Goal: Find specific page/section

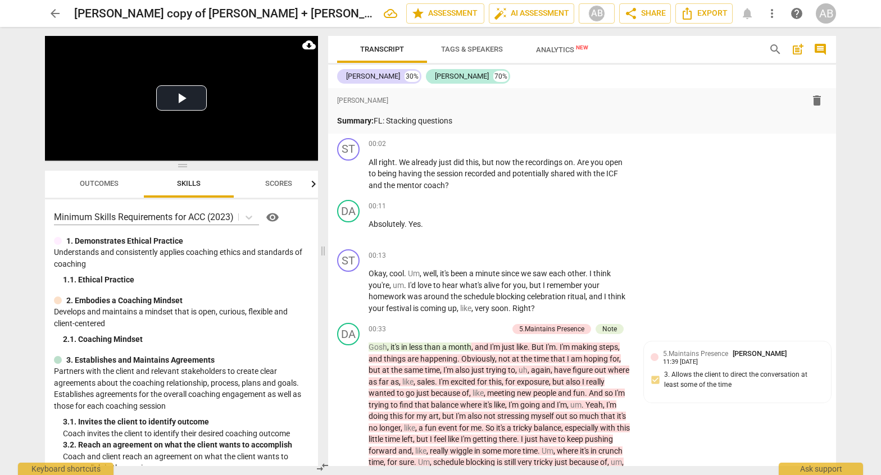
scroll to position [15905, 0]
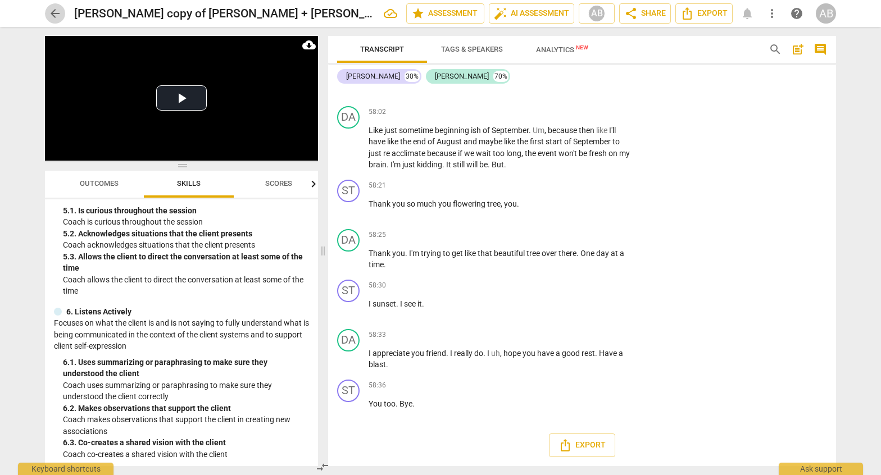
click at [57, 16] on span "arrow_back" at bounding box center [54, 13] width 13 height 13
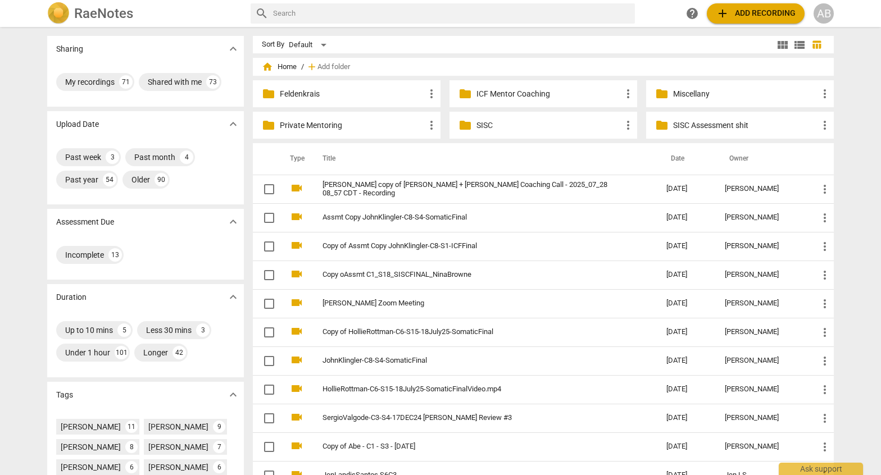
click at [288, 14] on input "text" at bounding box center [451, 13] width 357 height 18
type input "ash"
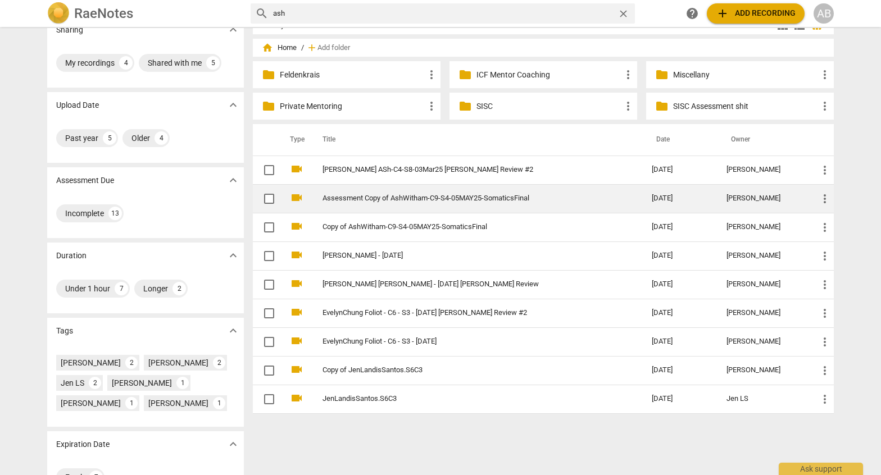
scroll to position [20, 0]
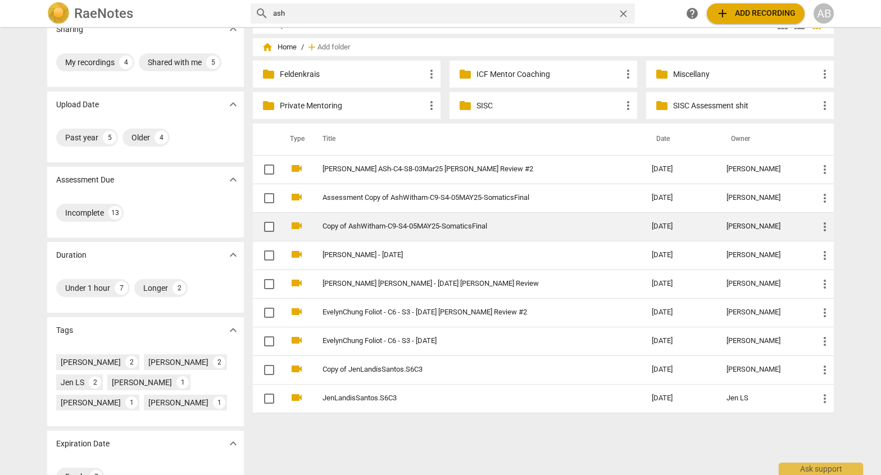
click at [475, 227] on link "Copy of AshWitham-C9-S4-05MAY25-SomaticsFinal" at bounding box center [467, 227] width 289 height 8
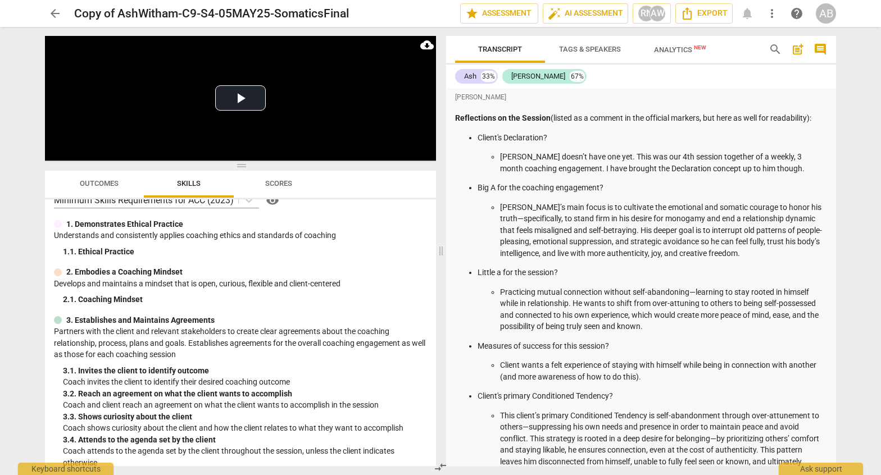
click at [52, 12] on span "arrow_back" at bounding box center [54, 13] width 13 height 13
